Goal: Transaction & Acquisition: Purchase product/service

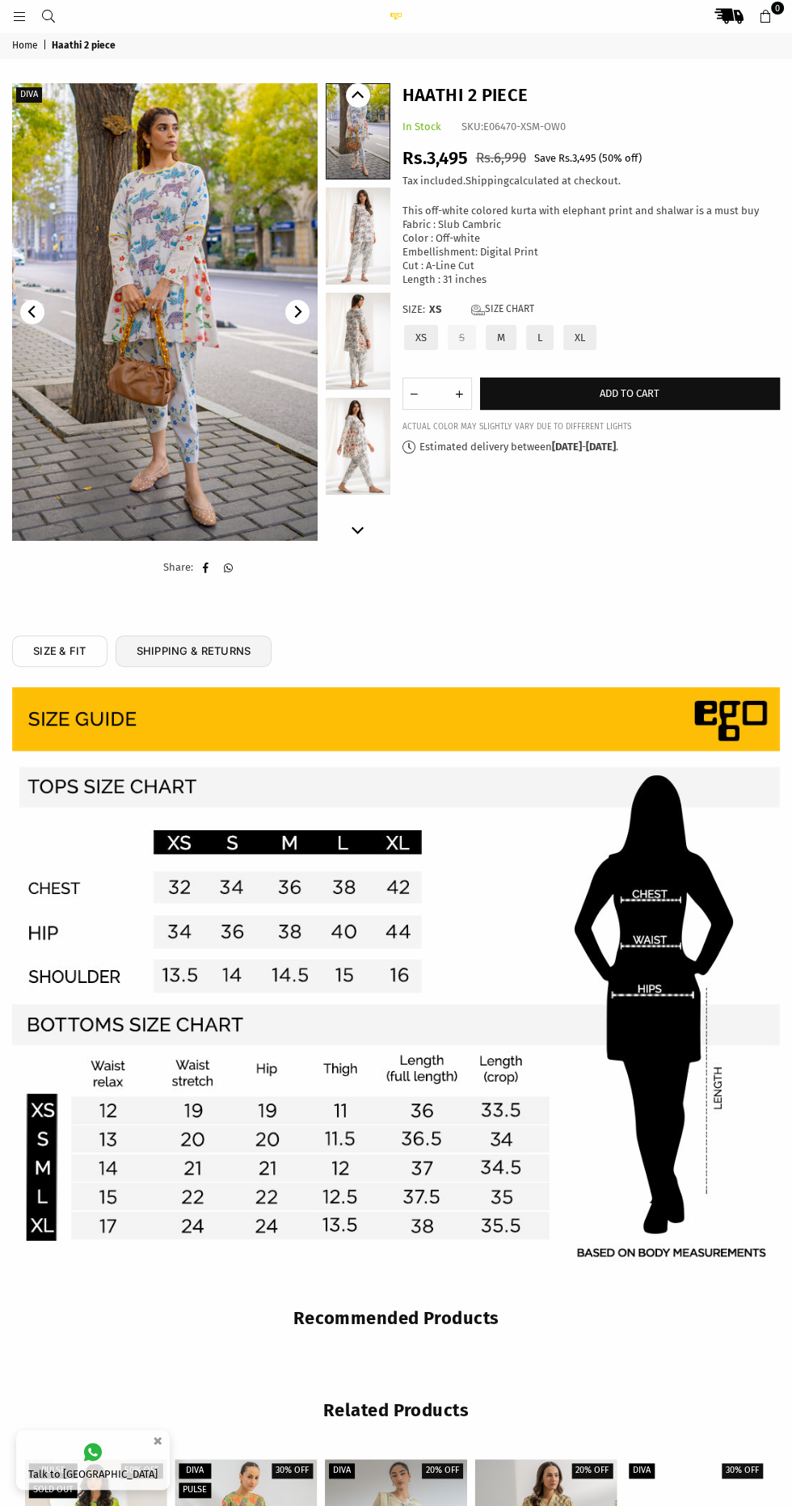
click at [210, 420] on img at bounding box center [164, 312] width 305 height 458
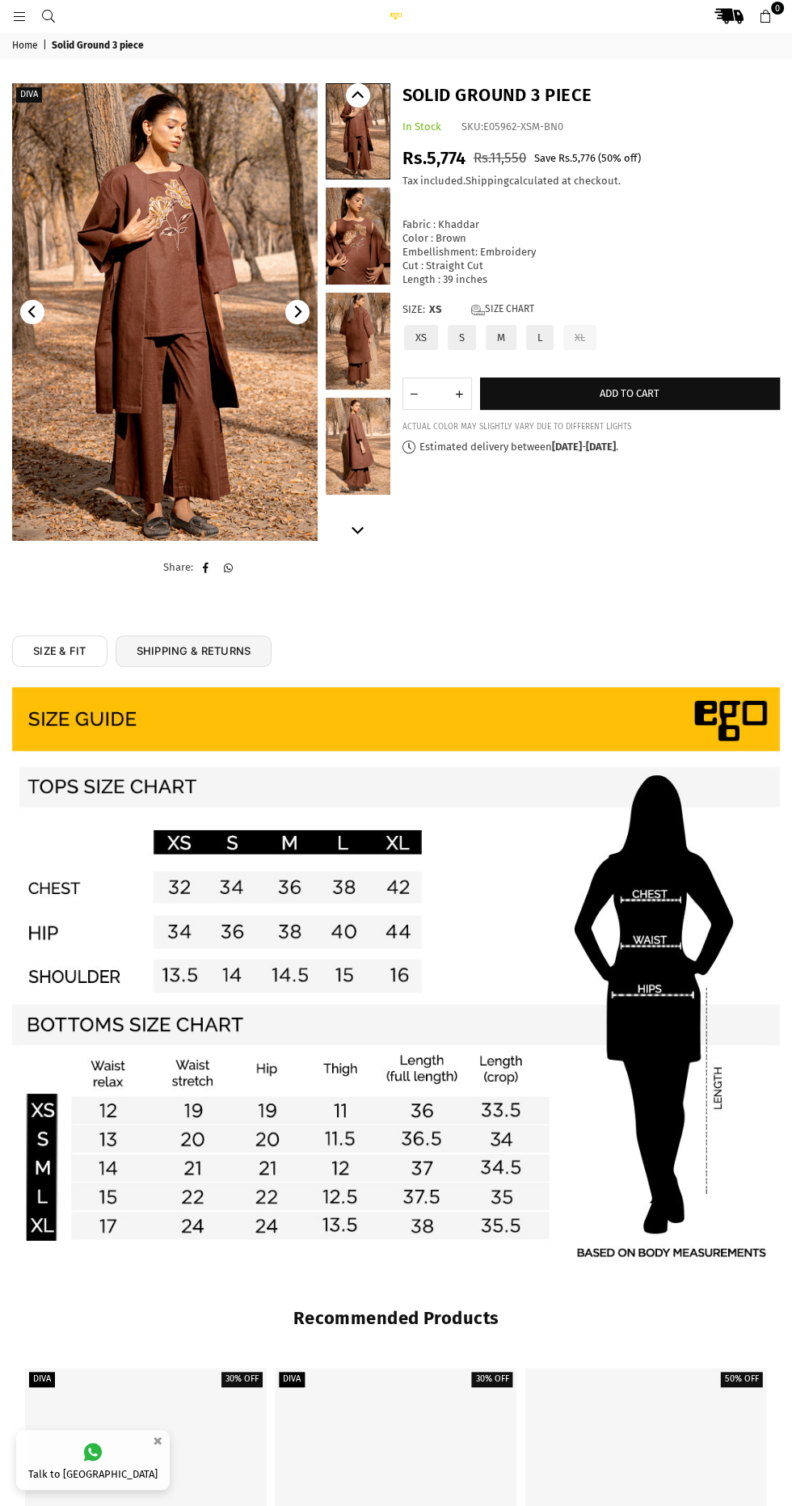
click at [195, 403] on img at bounding box center [165, 312] width 306 height 458
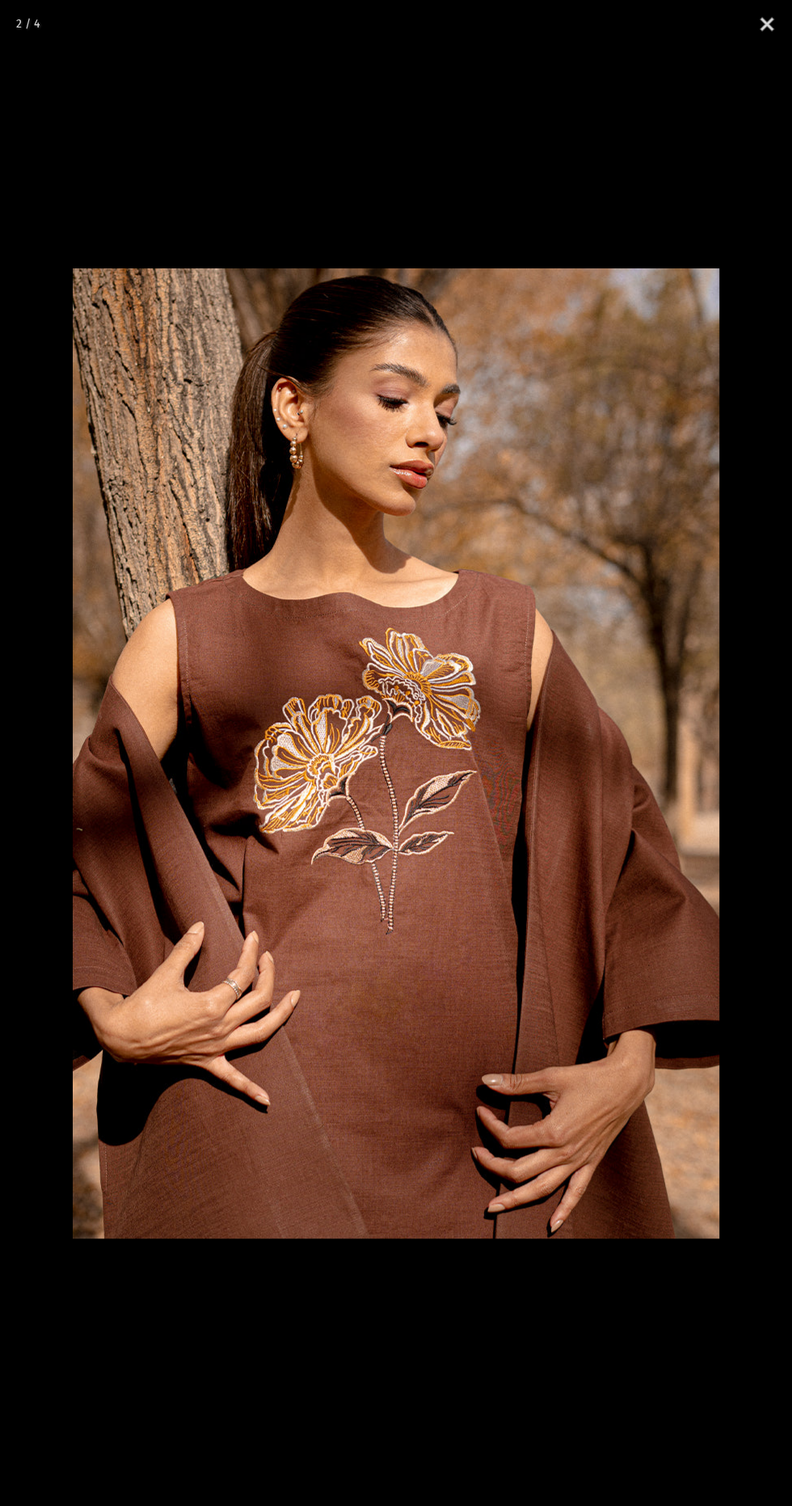
click at [554, 644] on img at bounding box center [396, 753] width 647 height 970
